Goal: Navigation & Orientation: Find specific page/section

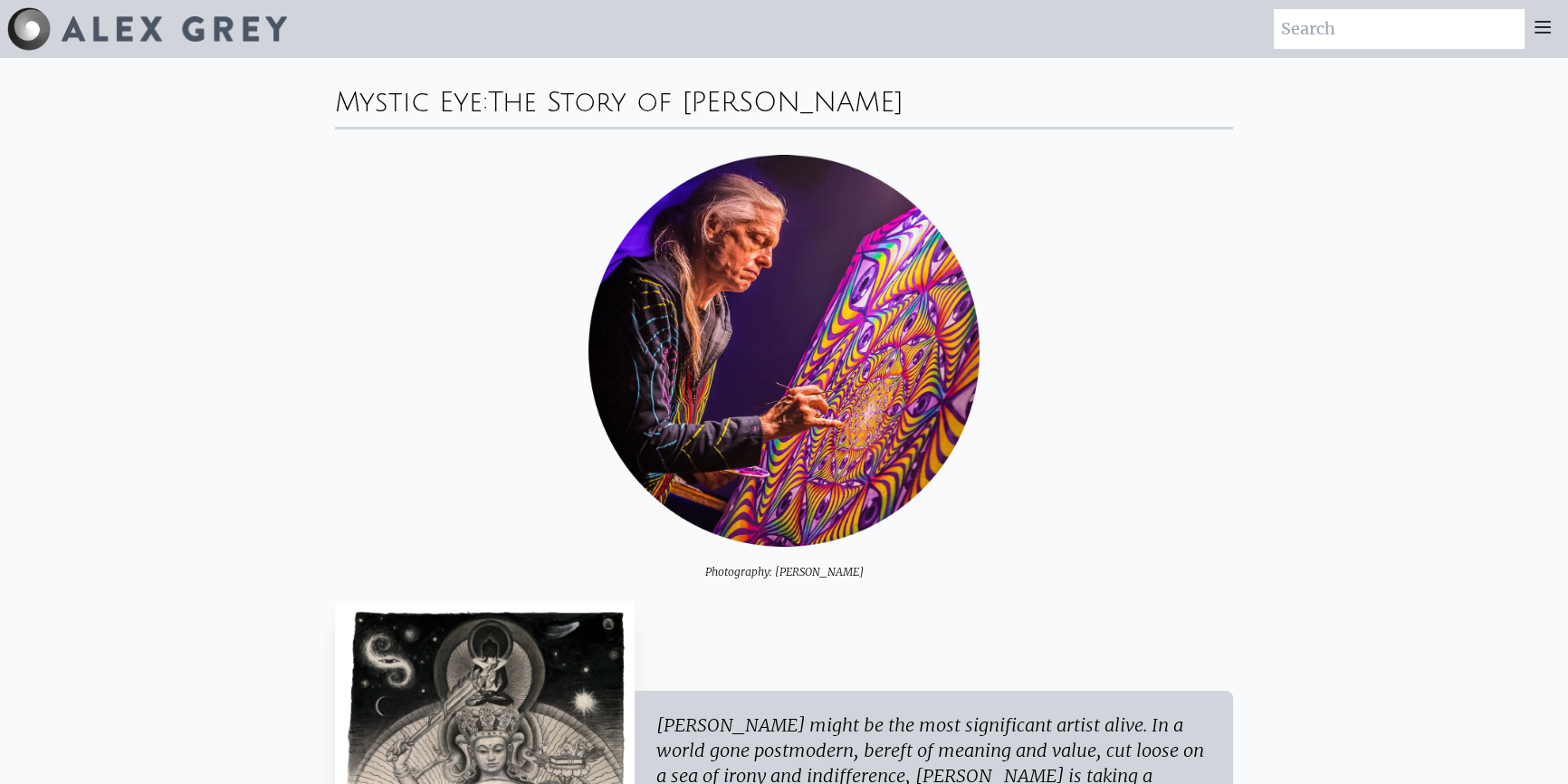
click at [24, 26] on img at bounding box center [28, 28] width 44 height 44
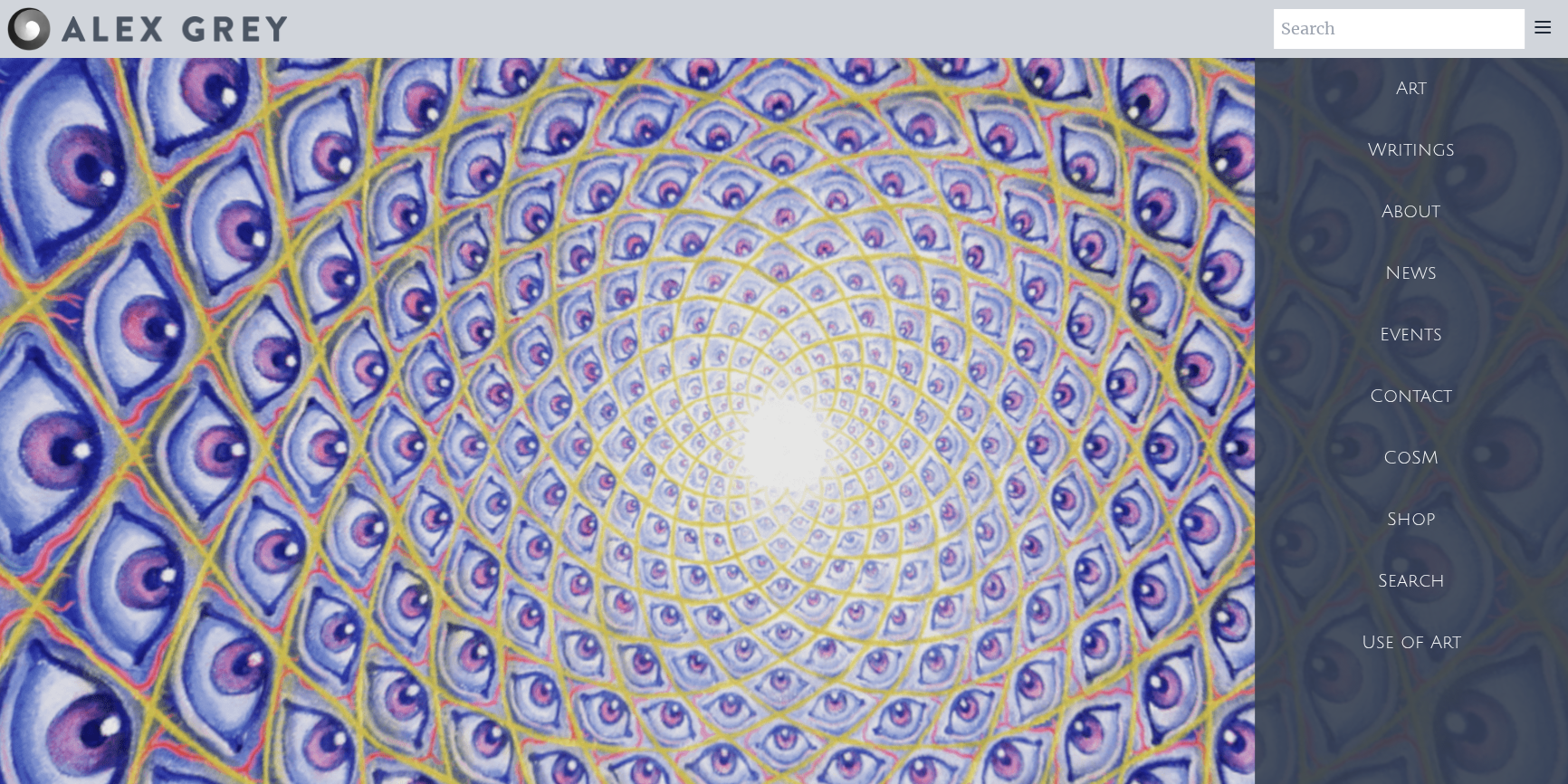
click at [1421, 138] on div "Writings" at bounding box center [1411, 150] width 313 height 61
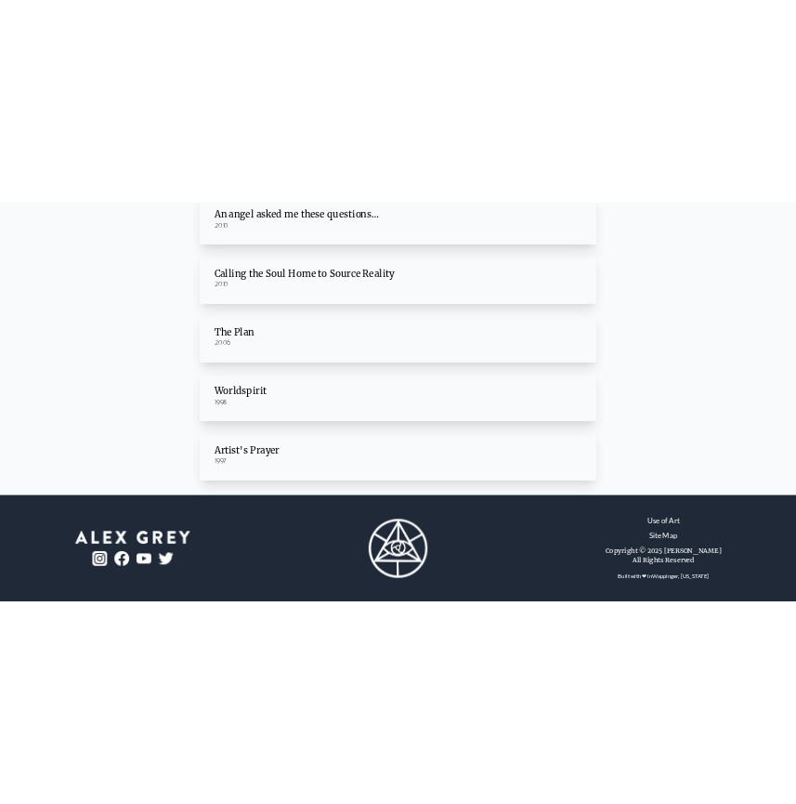
scroll to position [282, 0]
